Goal: Task Accomplishment & Management: Manage account settings

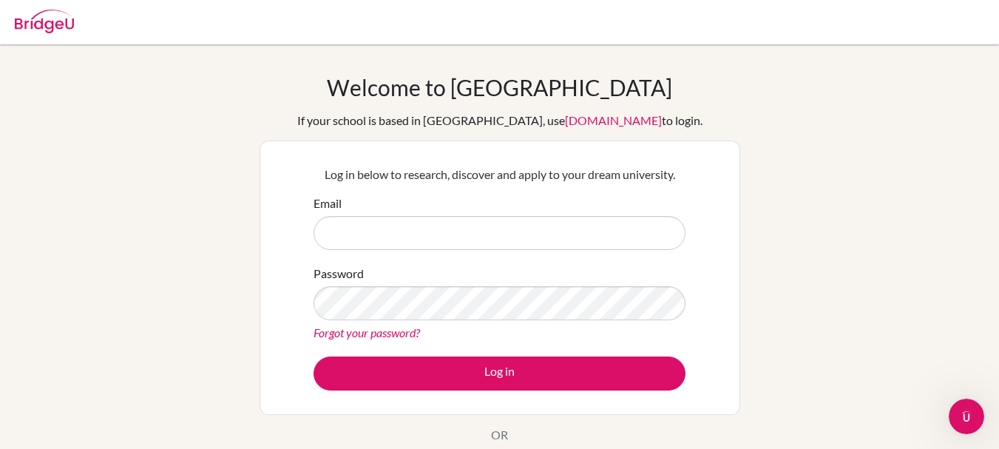
click at [421, 239] on input "Email" at bounding box center [500, 233] width 372 height 34
click at [420, 238] on input "Email" at bounding box center [500, 233] width 372 height 34
type input "eray.kocamanoglu@blisankara.org"
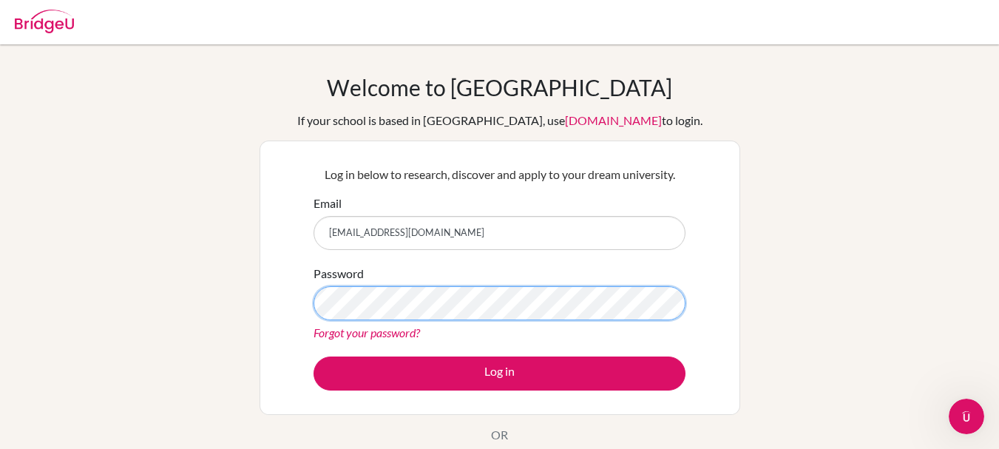
click at [314, 357] on button "Log in" at bounding box center [500, 374] width 372 height 34
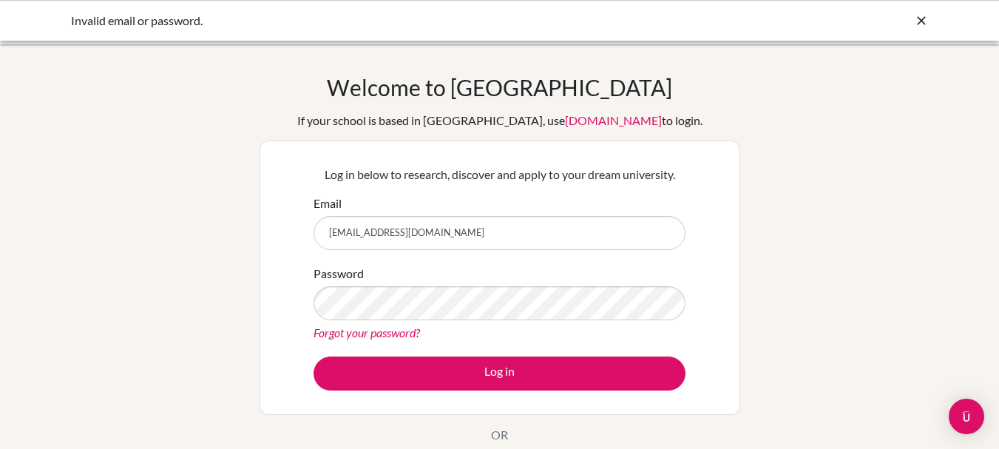
click at [314, 357] on button "Log in" at bounding box center [500, 374] width 372 height 34
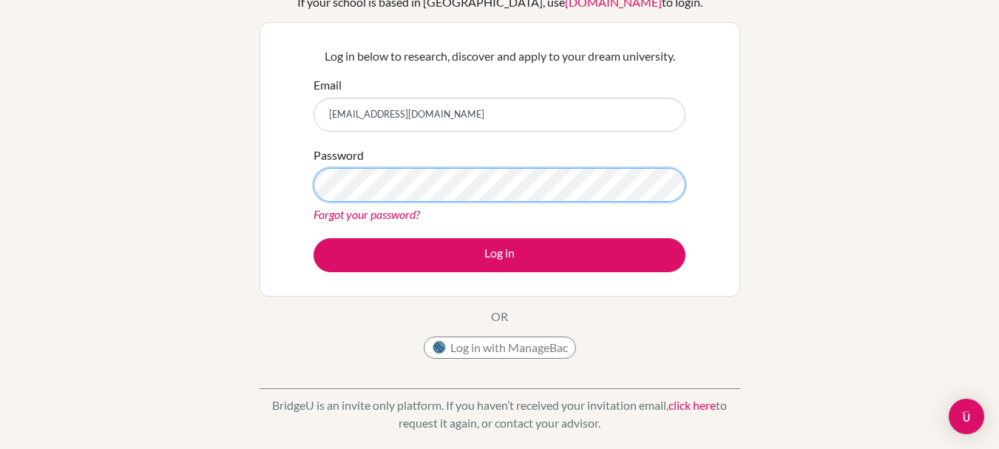
scroll to position [44, 0]
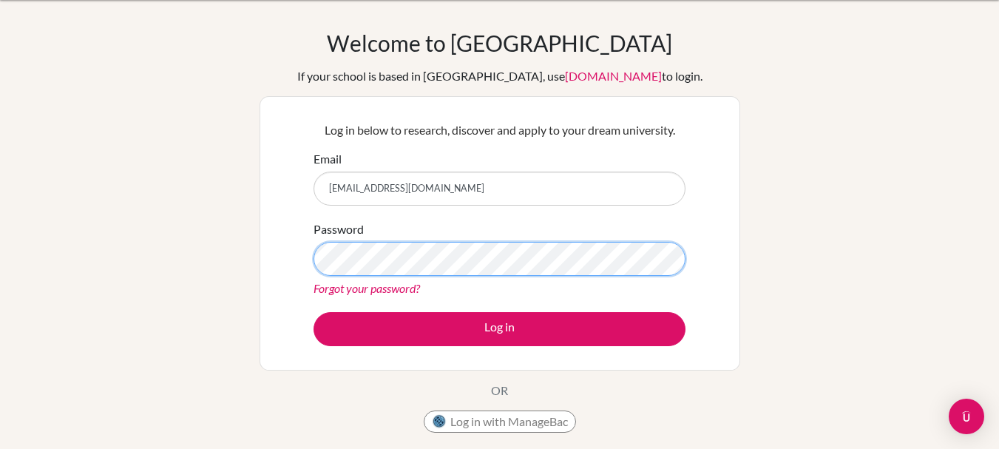
click at [314, 312] on button "Log in" at bounding box center [500, 329] width 372 height 34
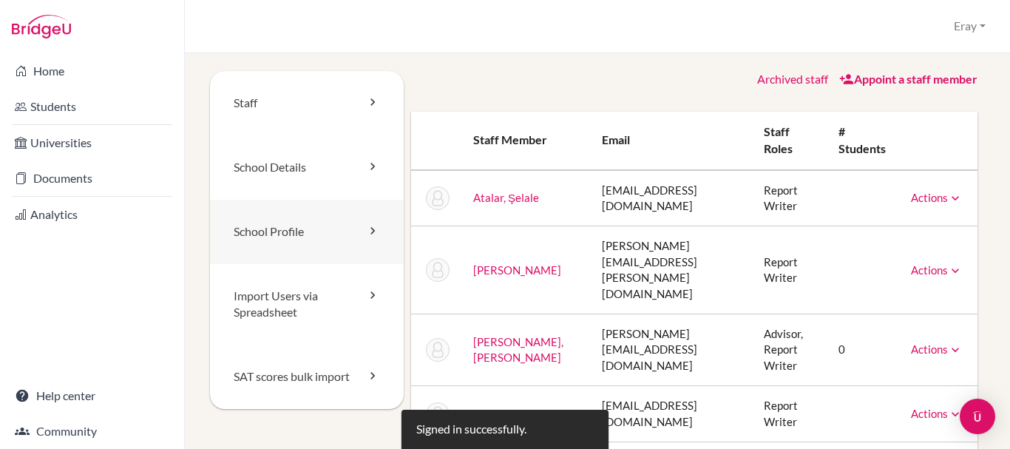
click at [309, 234] on link "School Profile" at bounding box center [307, 232] width 194 height 64
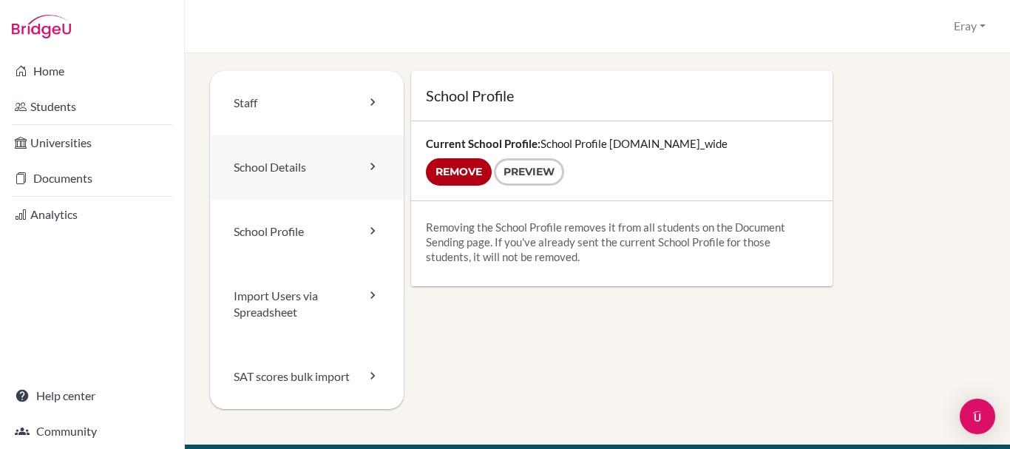
click at [321, 176] on link "School Details" at bounding box center [307, 167] width 194 height 64
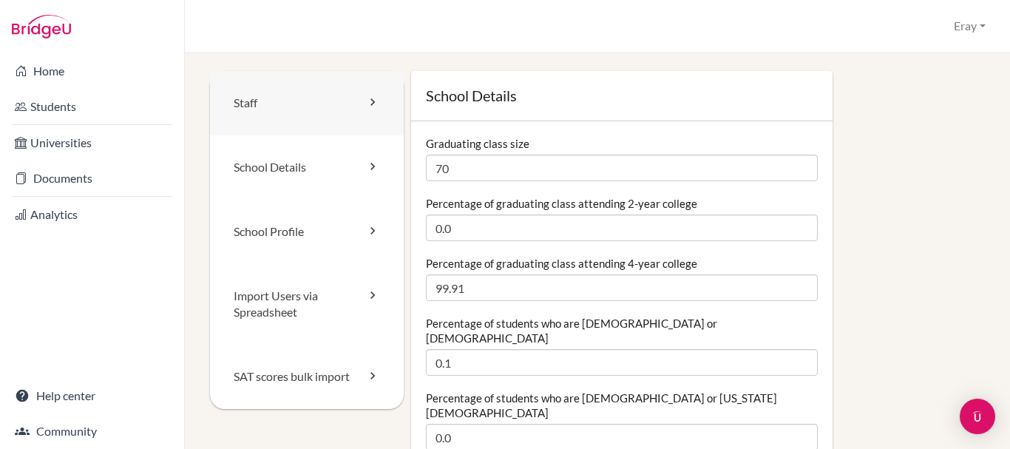
click at [314, 80] on link "Staff" at bounding box center [307, 103] width 194 height 64
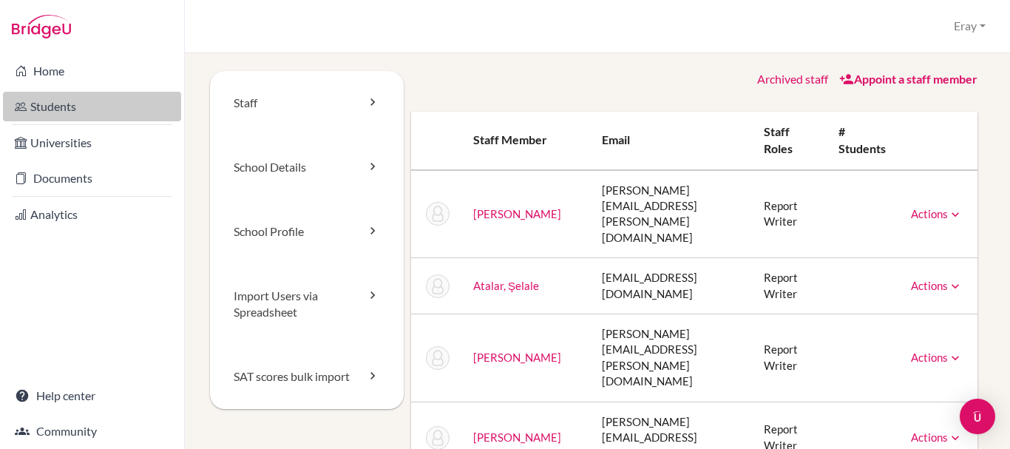
click at [99, 104] on link "Students" at bounding box center [92, 107] width 178 height 30
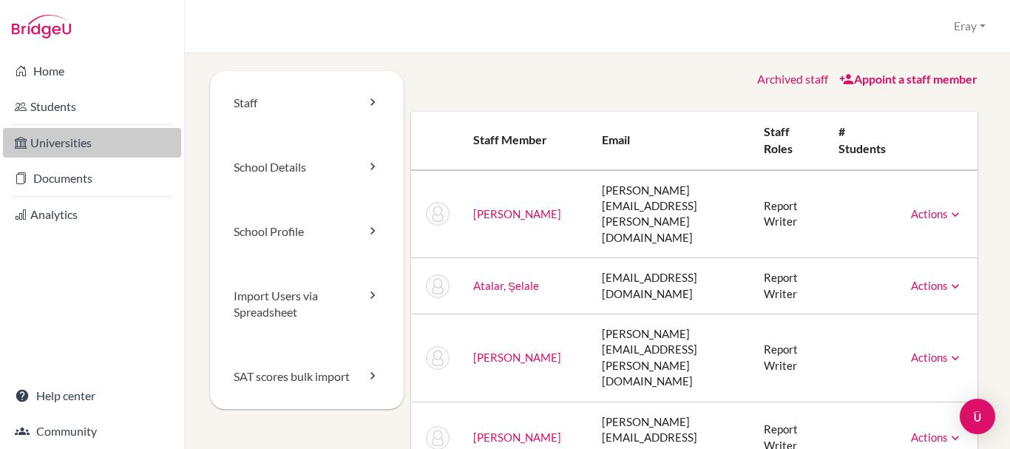
click at [90, 140] on link "Universities" at bounding box center [92, 143] width 178 height 30
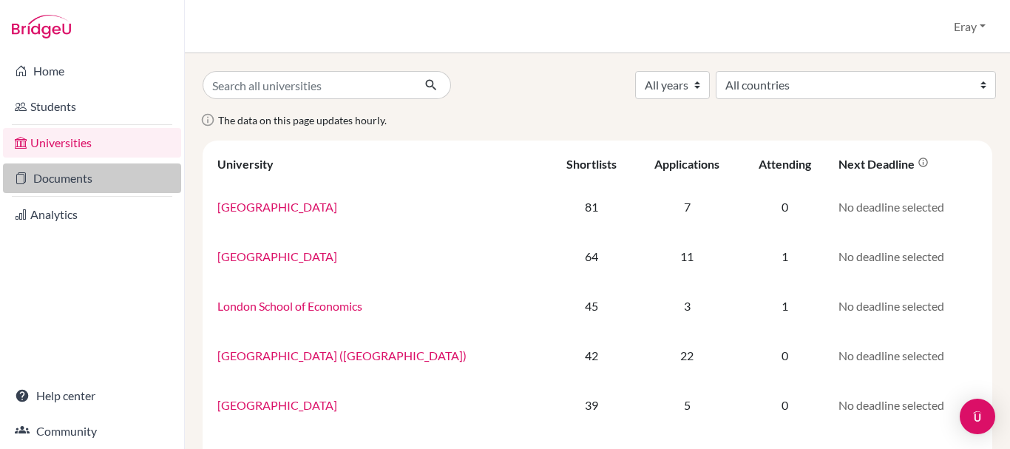
click at [117, 171] on link "Documents" at bounding box center [92, 178] width 178 height 30
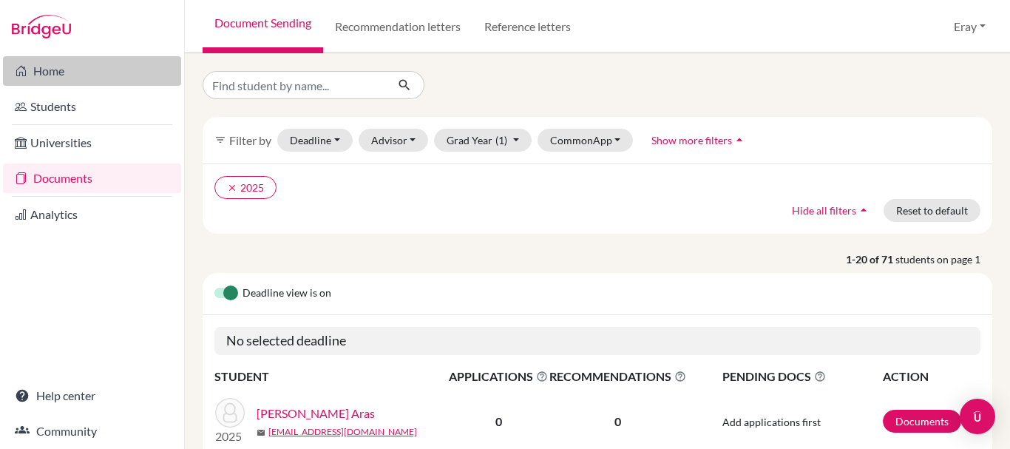
click at [55, 66] on link "Home" at bounding box center [92, 71] width 178 height 30
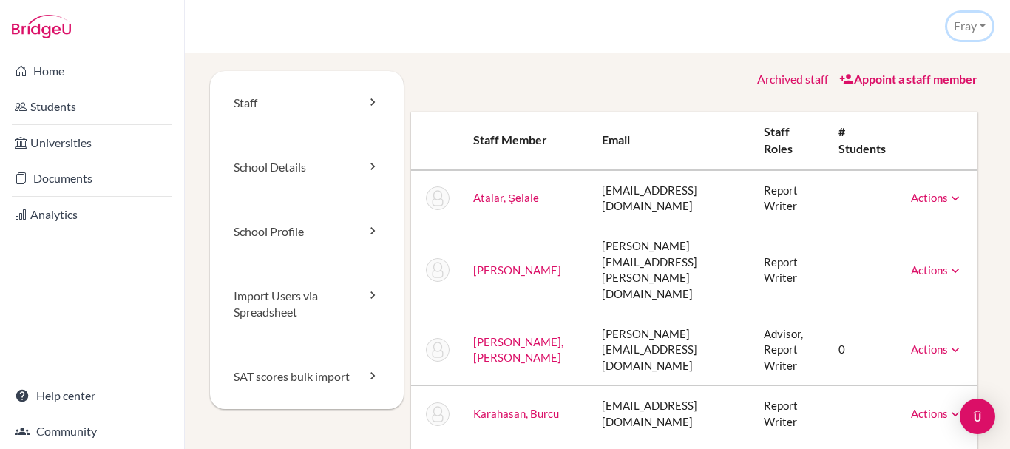
click at [976, 28] on button "Eray" at bounding box center [970, 26] width 45 height 27
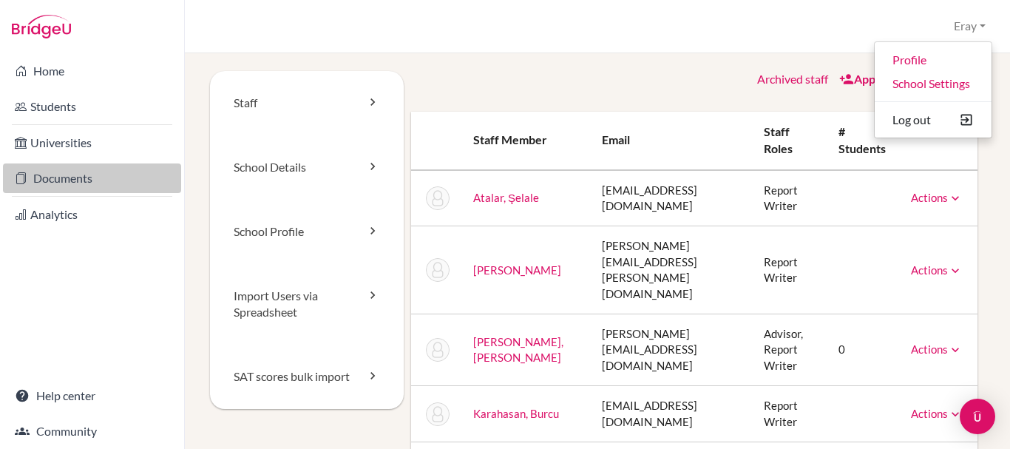
click at [82, 167] on link "Documents" at bounding box center [92, 178] width 178 height 30
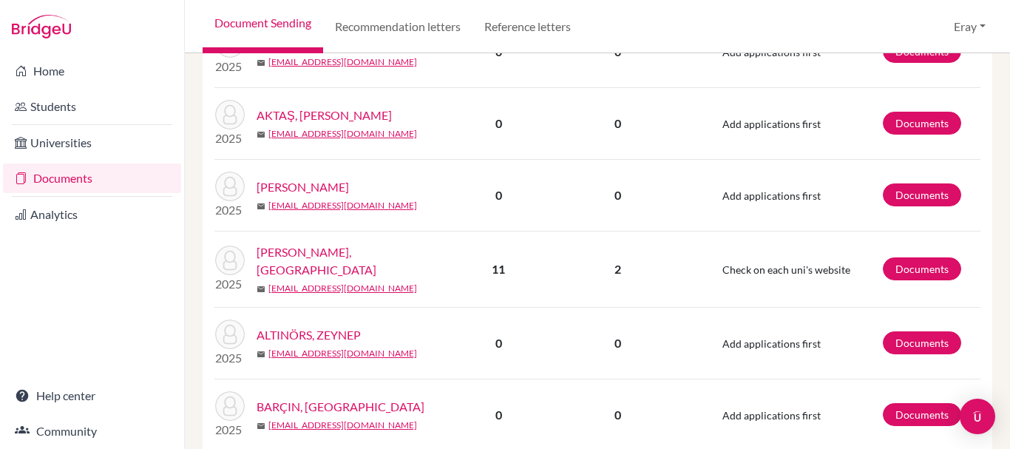
scroll to position [518, 0]
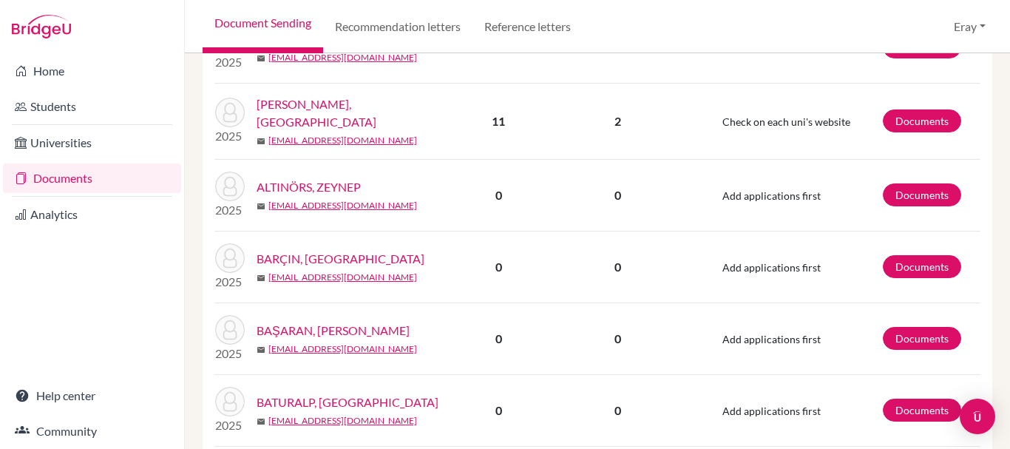
click at [320, 109] on link "[PERSON_NAME], [GEOGRAPHIC_DATA]" at bounding box center [358, 113] width 202 height 36
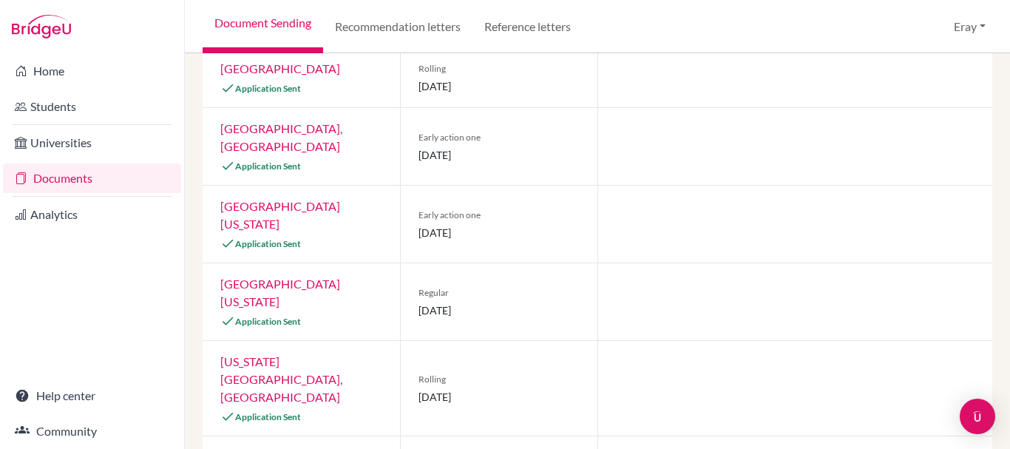
scroll to position [568, 0]
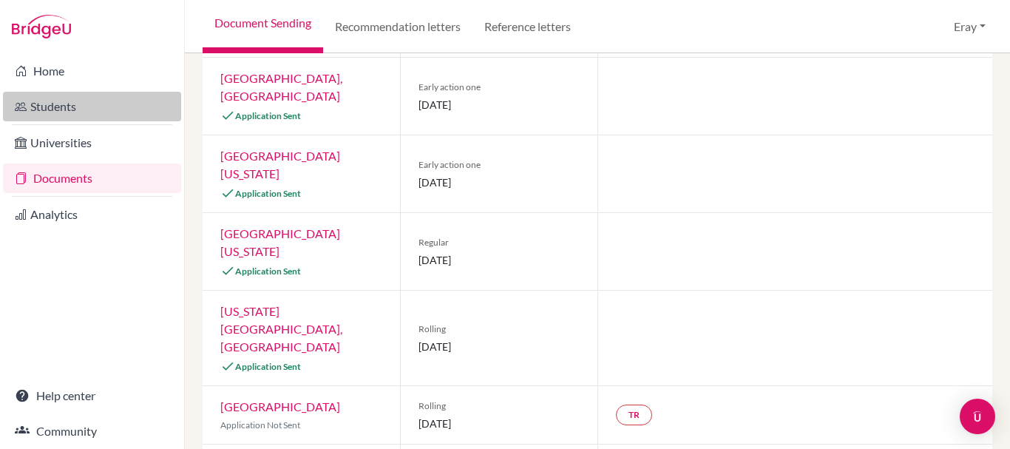
click at [70, 98] on link "Students" at bounding box center [92, 107] width 178 height 30
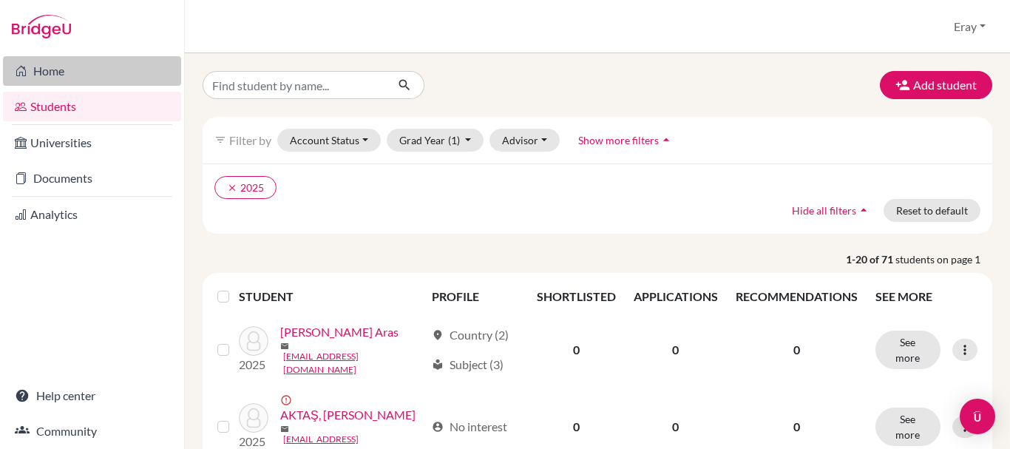
click at [100, 75] on link "Home" at bounding box center [92, 71] width 178 height 30
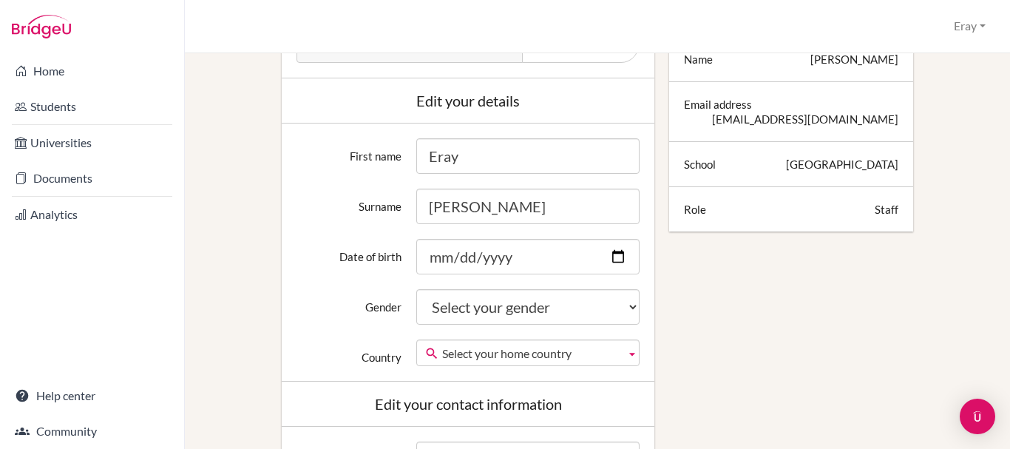
scroll to position [296, 0]
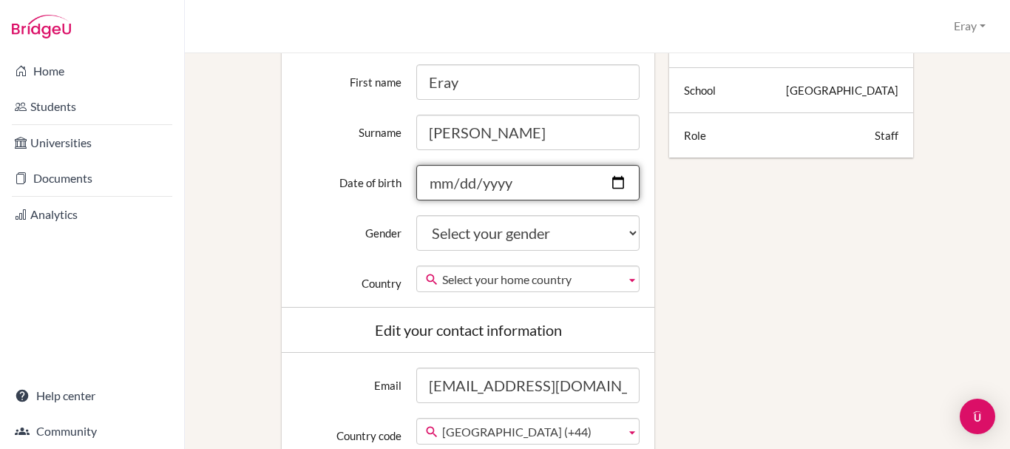
click at [443, 180] on input "Date of birth" at bounding box center [528, 183] width 224 height 36
click at [431, 185] on input "Date of birth" at bounding box center [528, 183] width 224 height 36
type input "[DATE]"
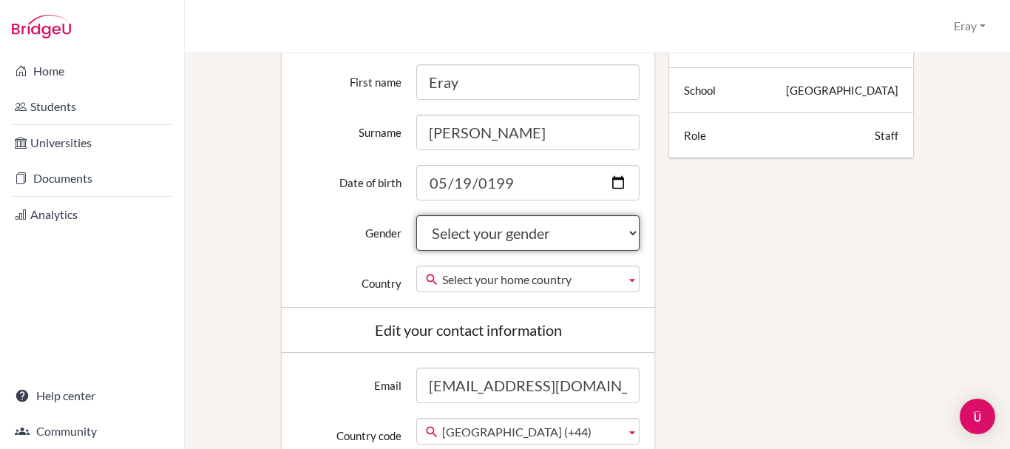
click at [467, 237] on select "Select your gender Female Male Neither" at bounding box center [528, 233] width 224 height 36
select select "male"
click at [416, 215] on select "Select your gender Female Male Neither" at bounding box center [528, 233] width 224 height 36
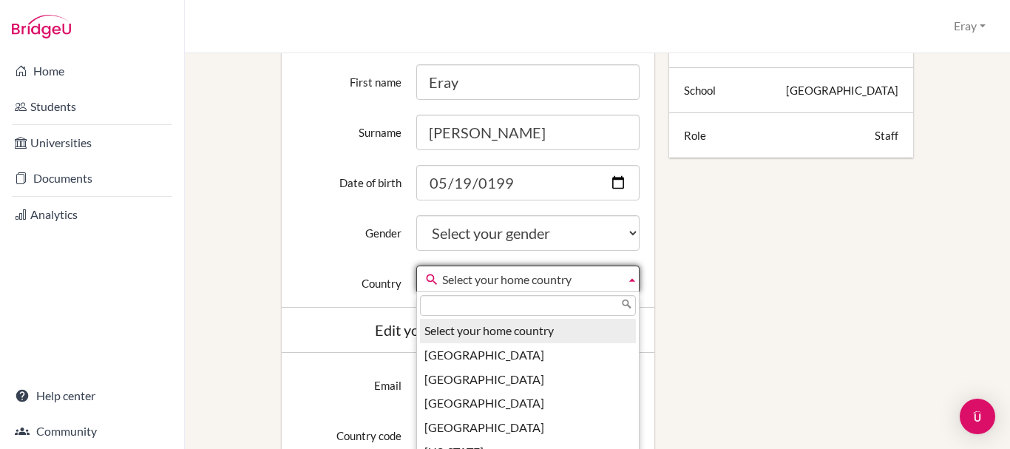
click at [549, 277] on span "Select your home country" at bounding box center [531, 279] width 178 height 27
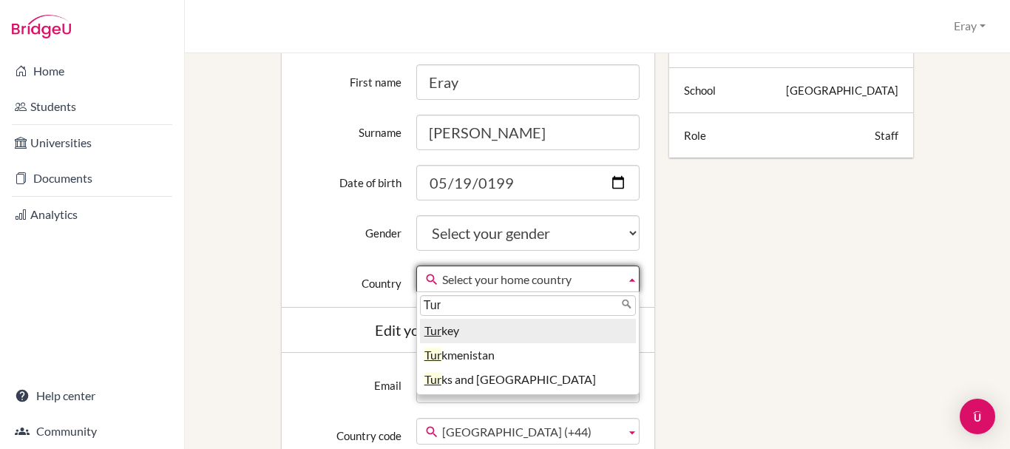
type input "Tur"
click at [498, 334] on li "Tur key" at bounding box center [528, 331] width 217 height 24
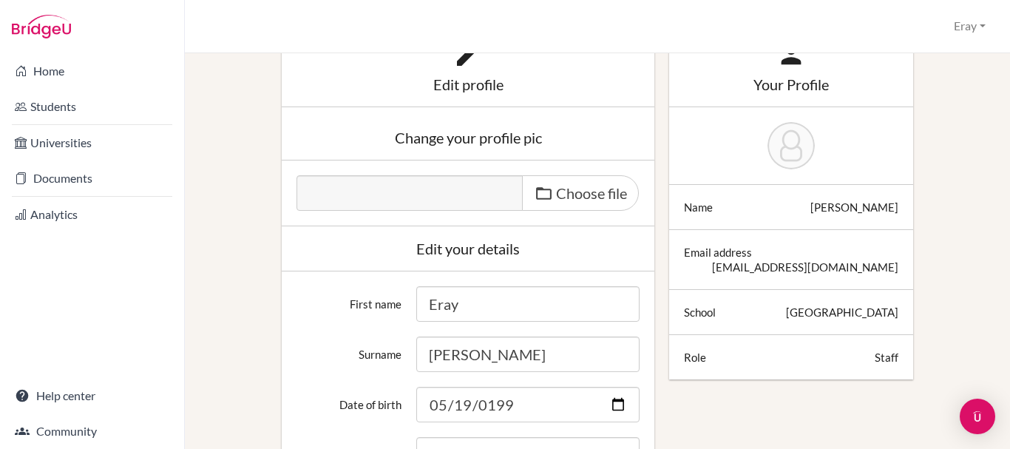
scroll to position [148, 0]
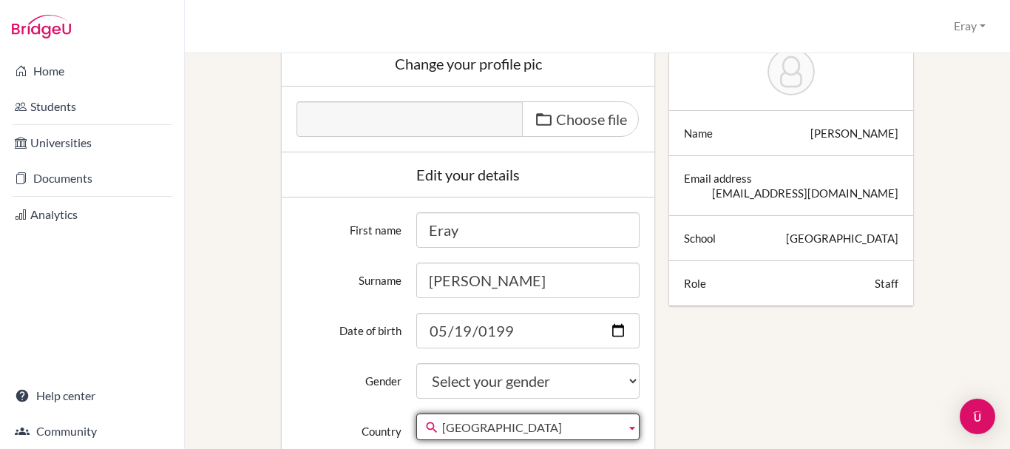
click at [786, 246] on div "Bilkent Laboratory & International School" at bounding box center [842, 238] width 112 height 15
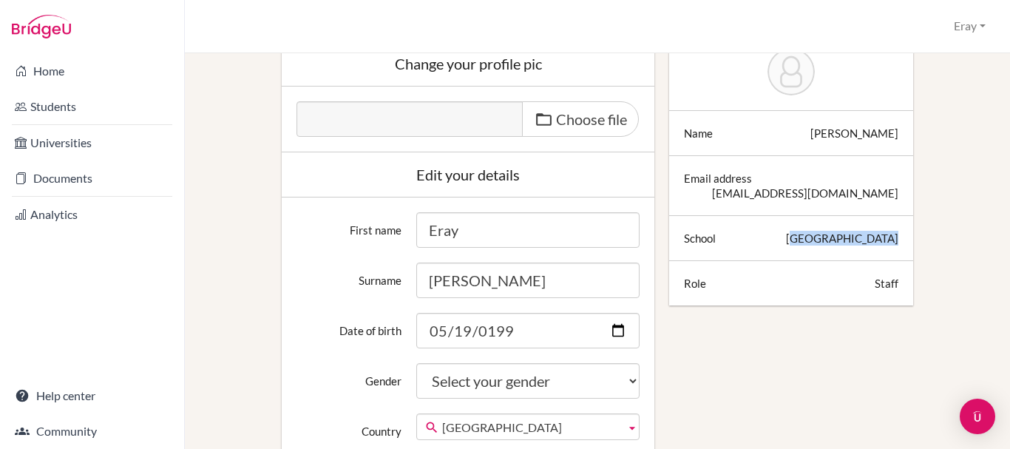
click at [786, 246] on div "Bilkent Laboratory & International School" at bounding box center [842, 238] width 112 height 15
copy div "Bilkent Laboratory & International School"
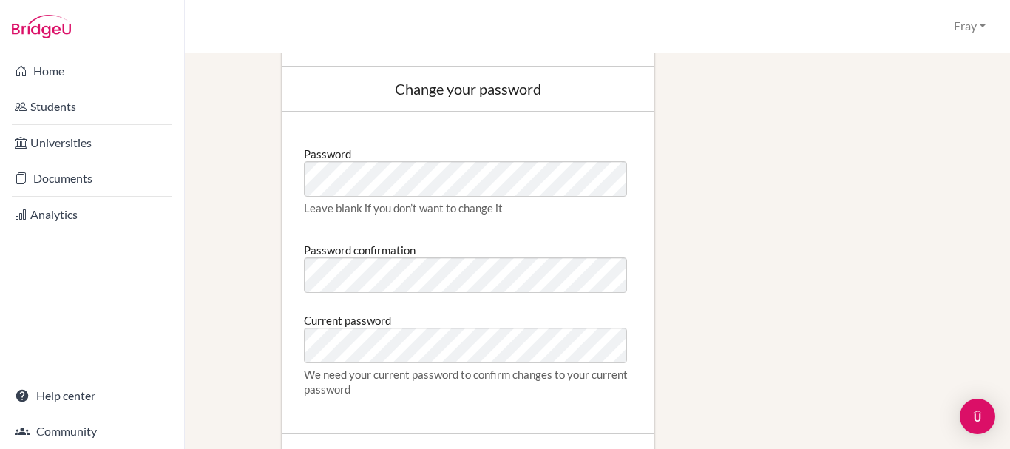
scroll to position [1036, 0]
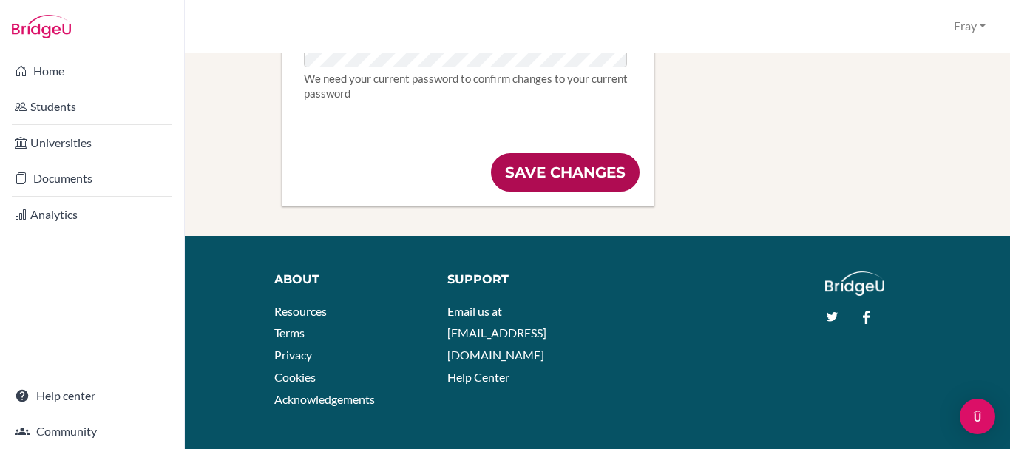
click at [550, 172] on input "Save changes" at bounding box center [565, 172] width 149 height 38
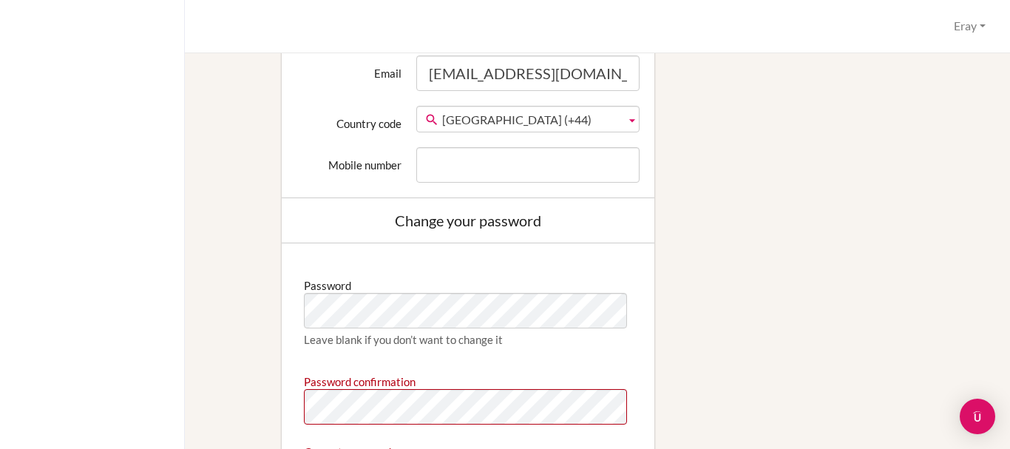
scroll to position [888, 0]
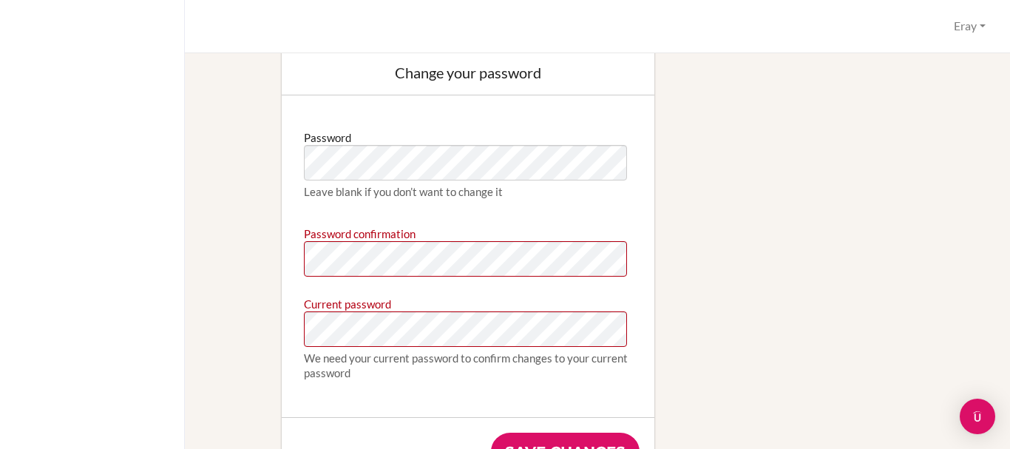
type input "[EMAIL_ADDRESS][DOMAIN_NAME]"
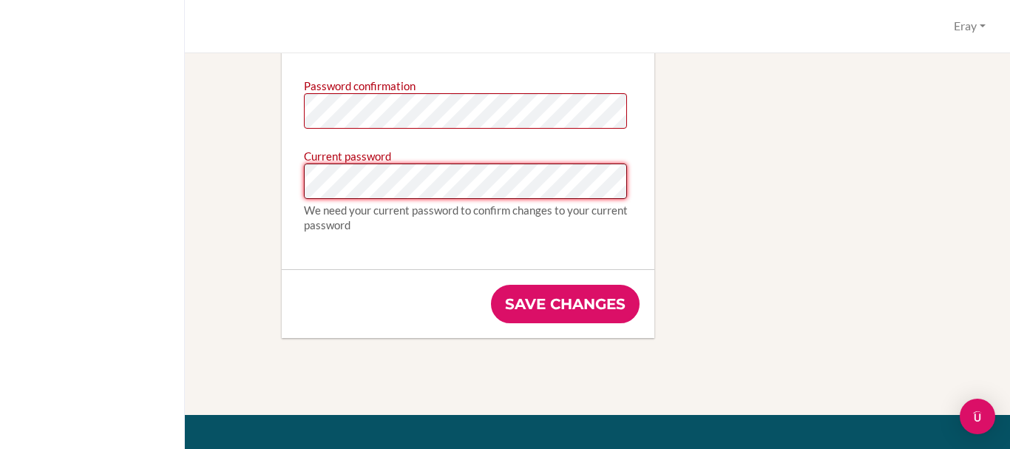
scroll to position [1110, 0]
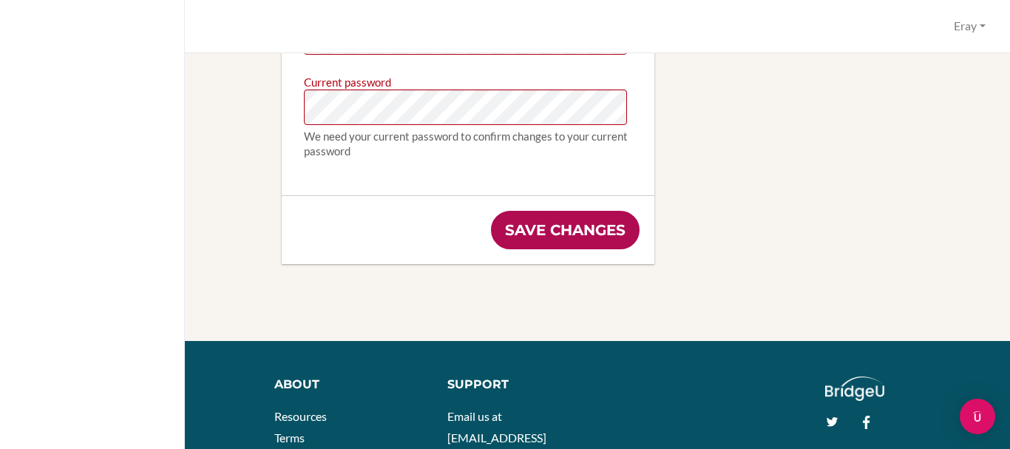
click at [584, 226] on input "Save changes" at bounding box center [565, 230] width 149 height 38
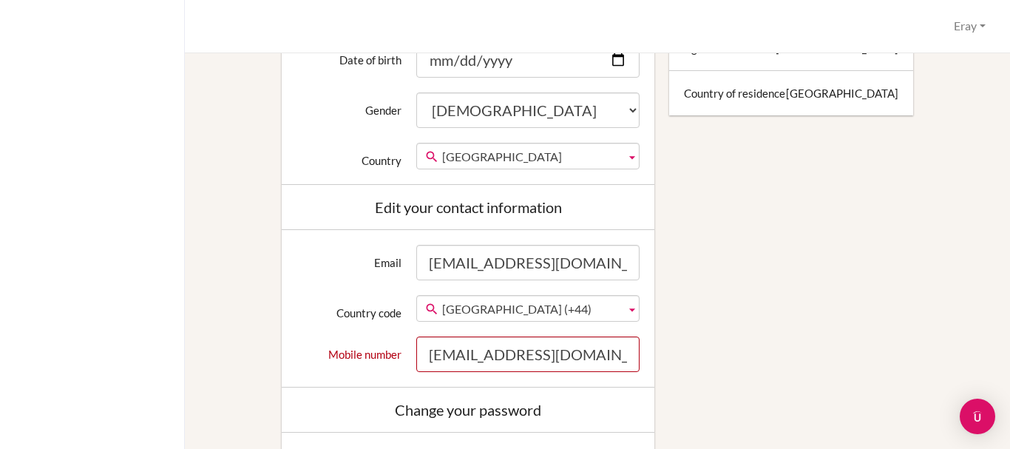
scroll to position [669, 0]
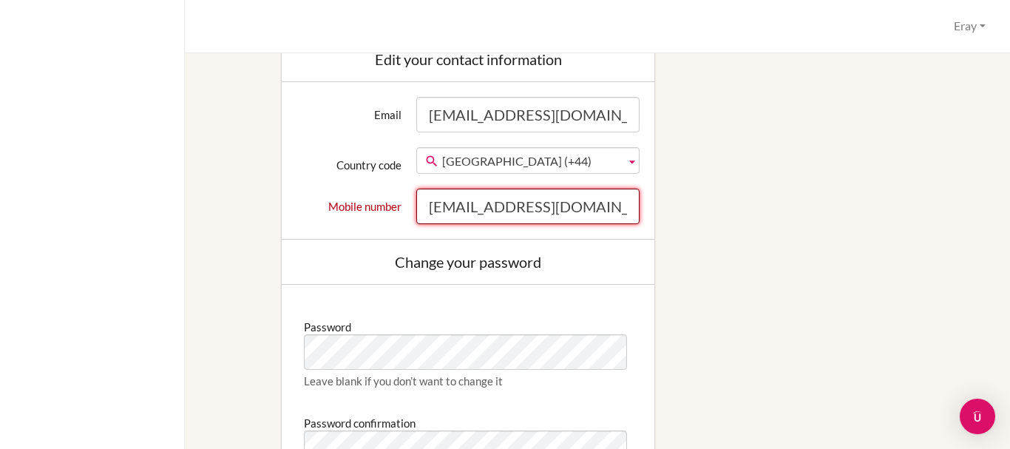
click at [538, 220] on input "[EMAIL_ADDRESS][DOMAIN_NAME]" at bounding box center [528, 207] width 224 height 36
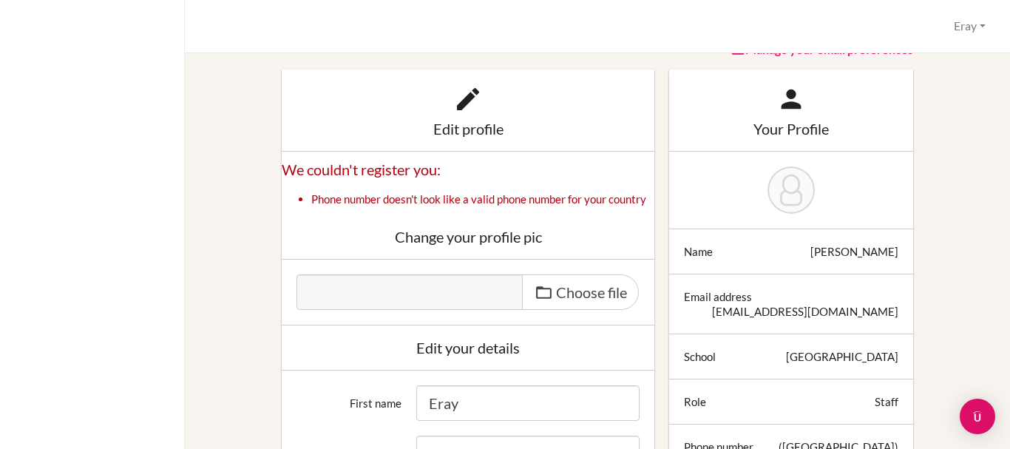
scroll to position [0, 0]
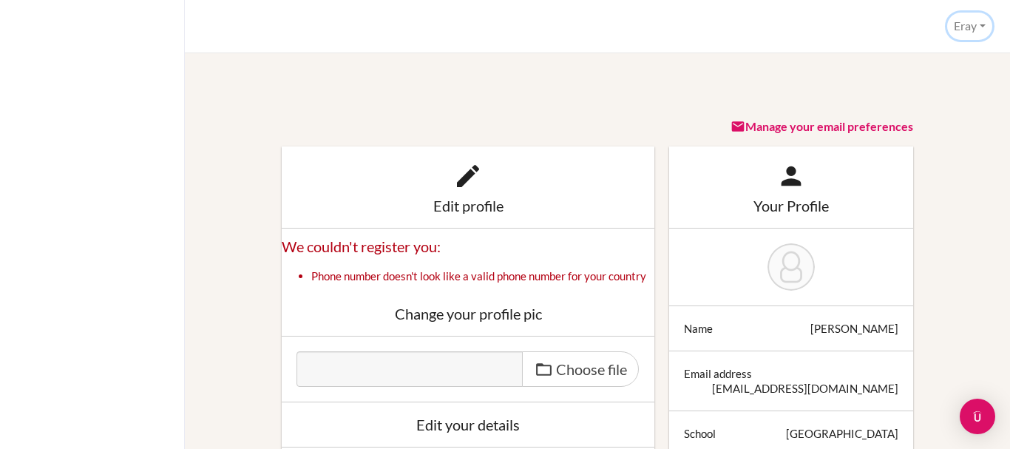
click at [967, 17] on button "Eray" at bounding box center [970, 26] width 45 height 27
click at [939, 57] on link "Profile" at bounding box center [933, 60] width 117 height 24
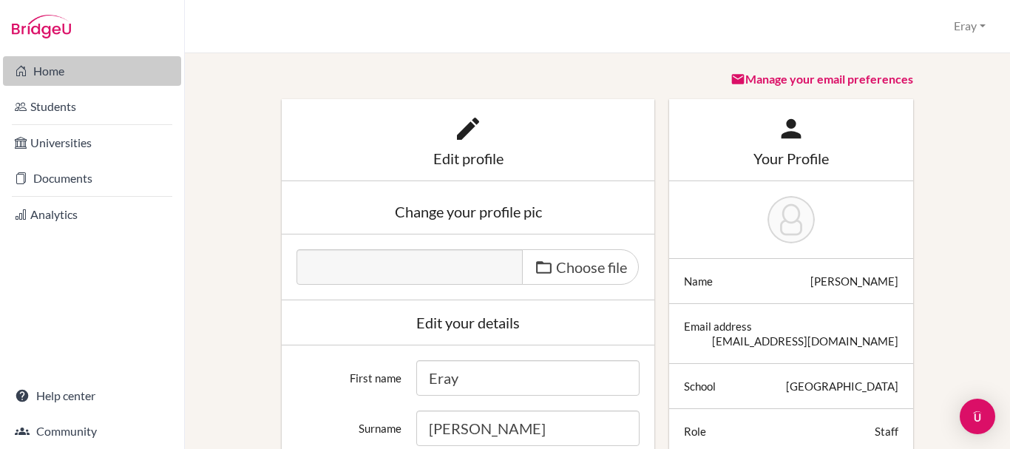
click at [45, 67] on link "Home" at bounding box center [92, 71] width 178 height 30
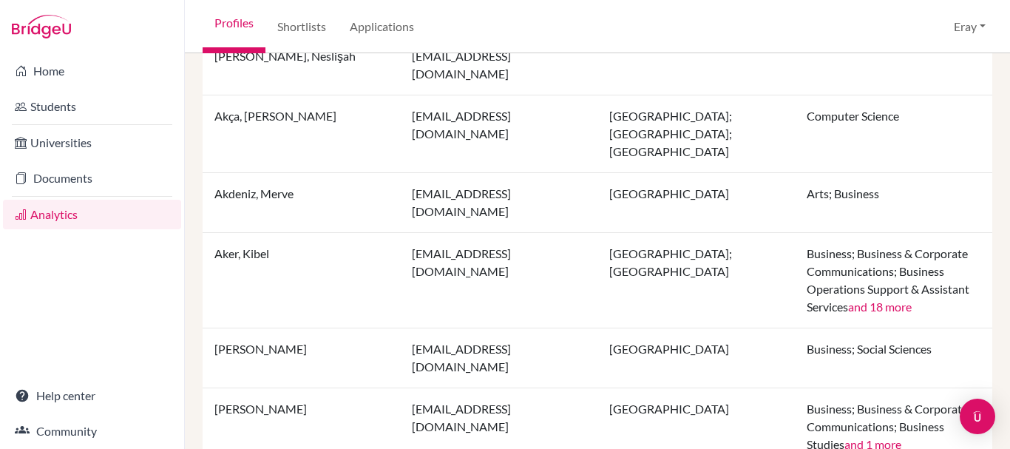
scroll to position [1520, 0]
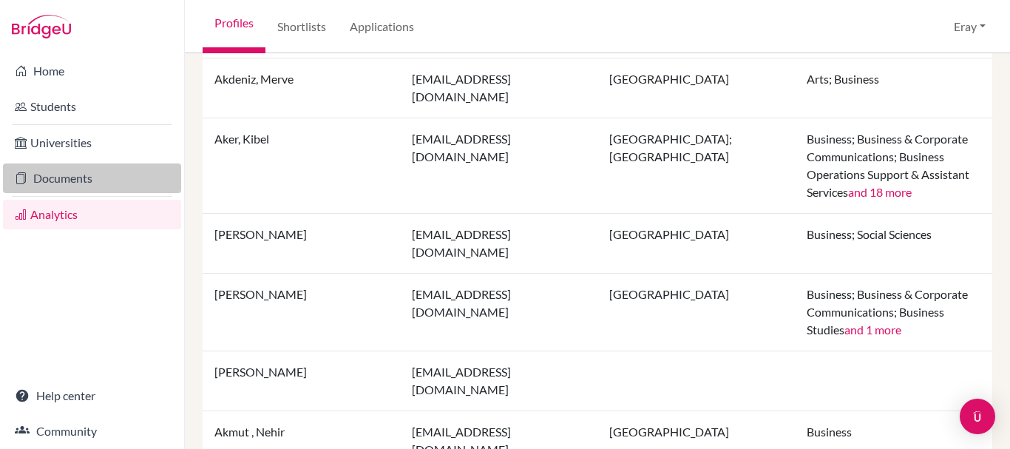
click at [61, 174] on link "Documents" at bounding box center [92, 178] width 178 height 30
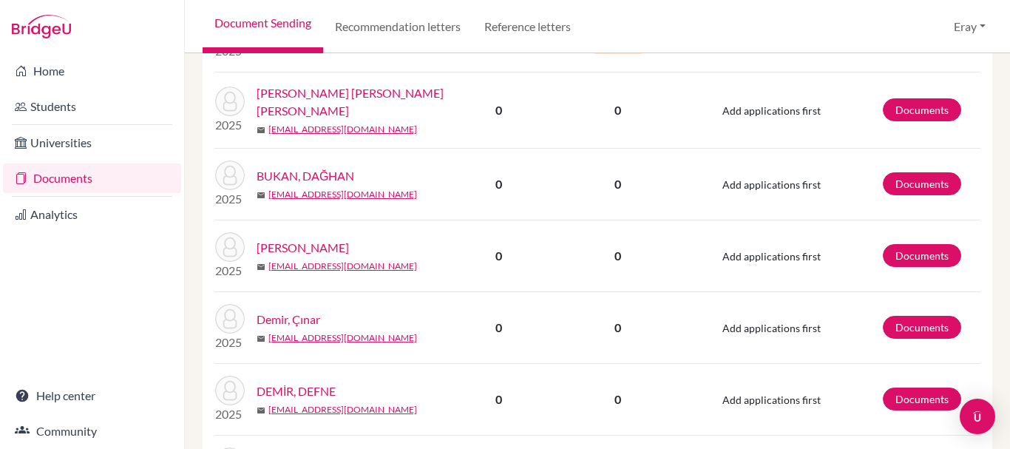
scroll to position [962, 0]
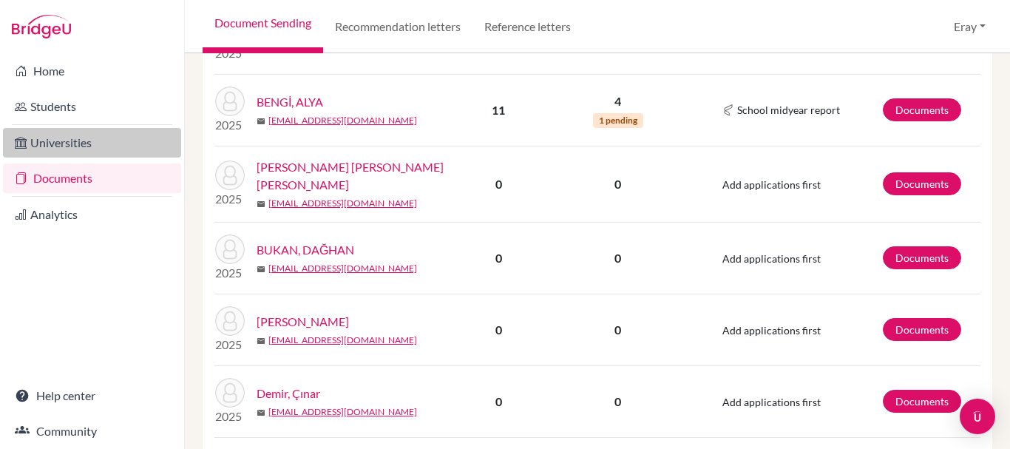
click at [67, 142] on link "Universities" at bounding box center [92, 143] width 178 height 30
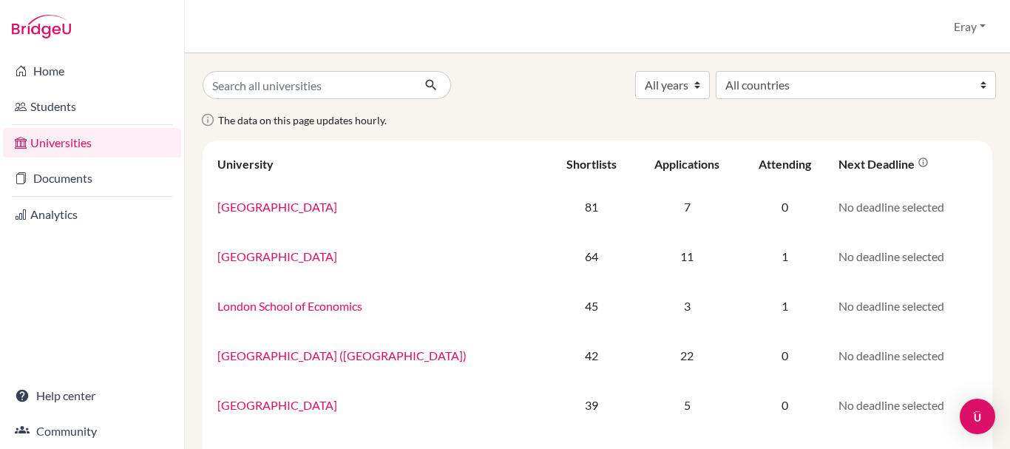
click at [60, 124] on li "Students" at bounding box center [92, 107] width 184 height 36
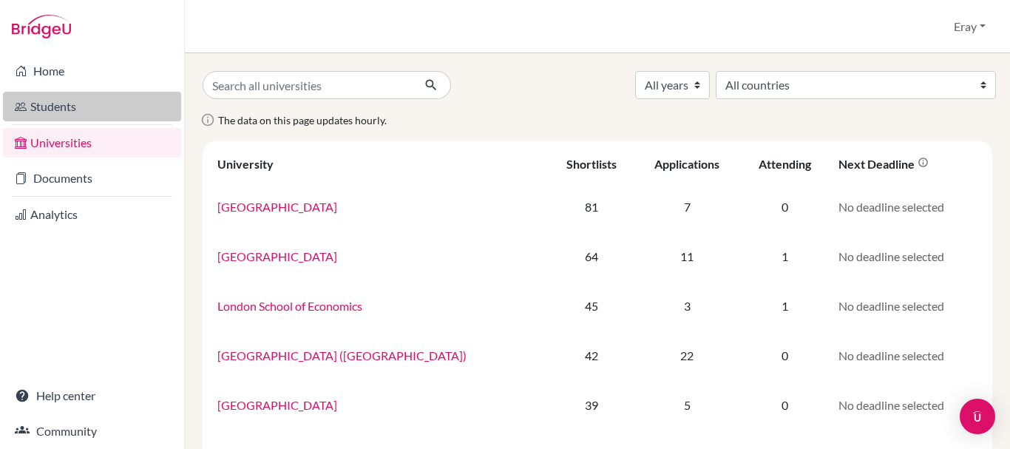
click at [60, 111] on link "Students" at bounding box center [92, 107] width 178 height 30
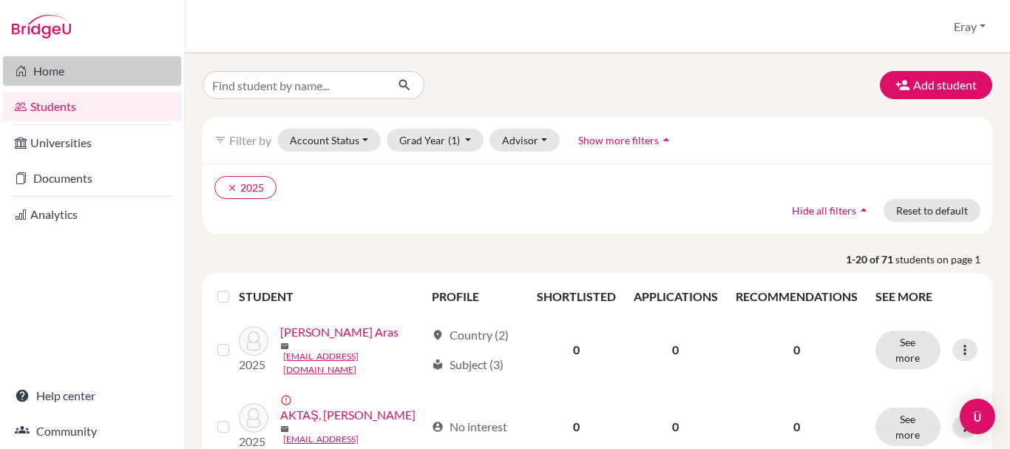
click at [97, 78] on link "Home" at bounding box center [92, 71] width 178 height 30
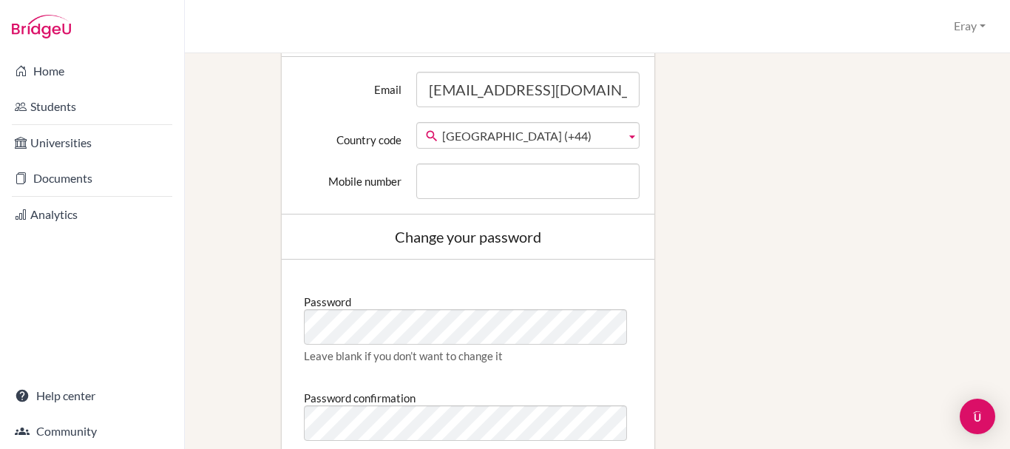
scroll to position [1064, 0]
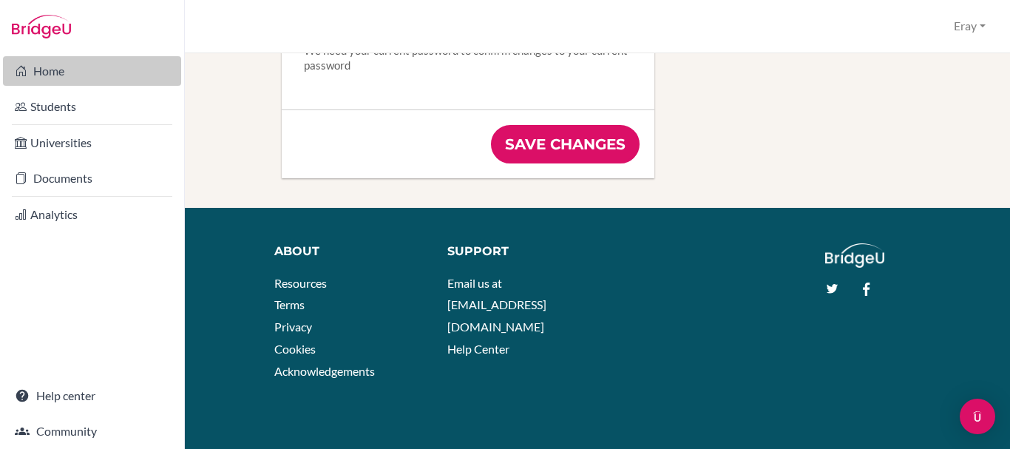
click at [81, 81] on link "Home" at bounding box center [92, 71] width 178 height 30
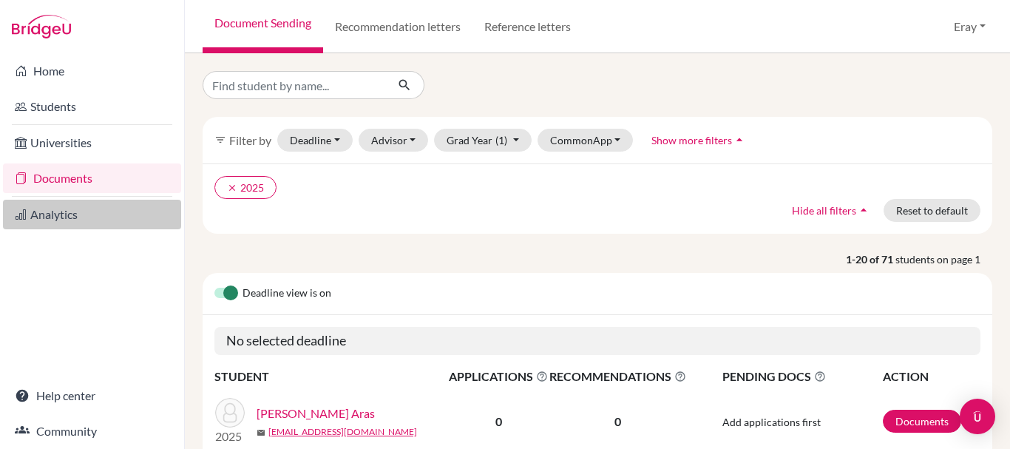
click at [50, 222] on link "Analytics" at bounding box center [92, 215] width 178 height 30
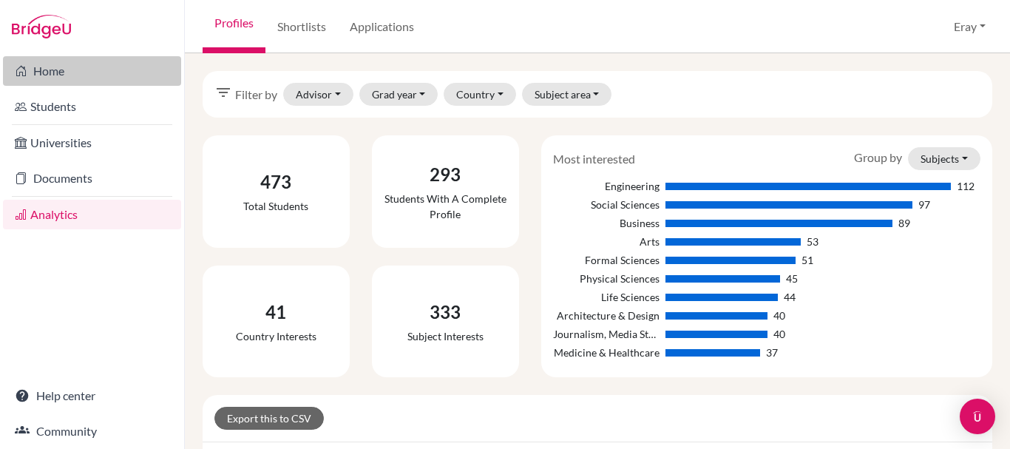
click at [42, 67] on link "Home" at bounding box center [92, 71] width 178 height 30
